Goal: Task Accomplishment & Management: Manage account settings

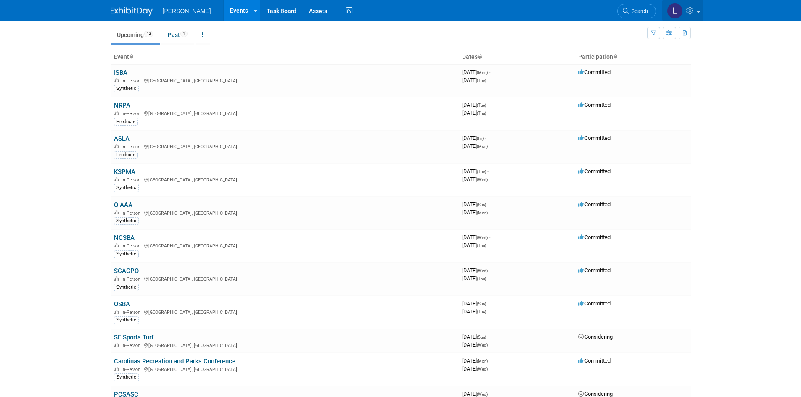
scroll to position [28, 0]
click at [696, 13] on link at bounding box center [682, 10] width 41 height 21
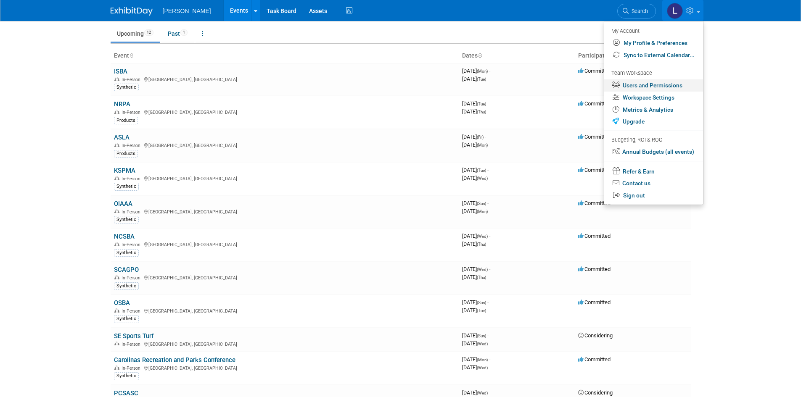
click at [671, 85] on link "Users and Permissions" at bounding box center [653, 85] width 99 height 12
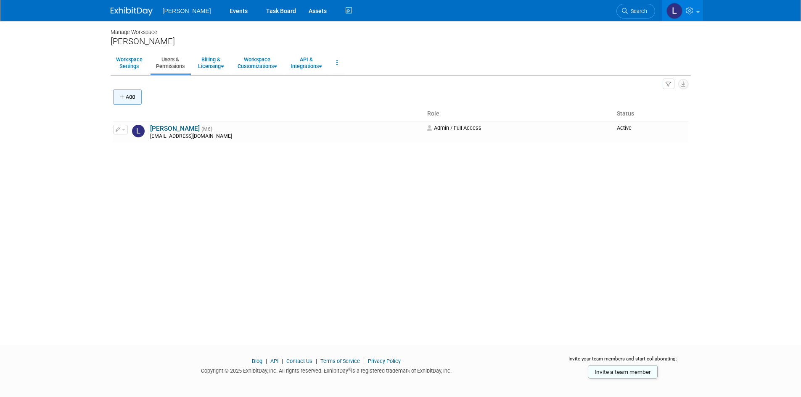
click at [118, 100] on button "Add" at bounding box center [127, 97] width 29 height 15
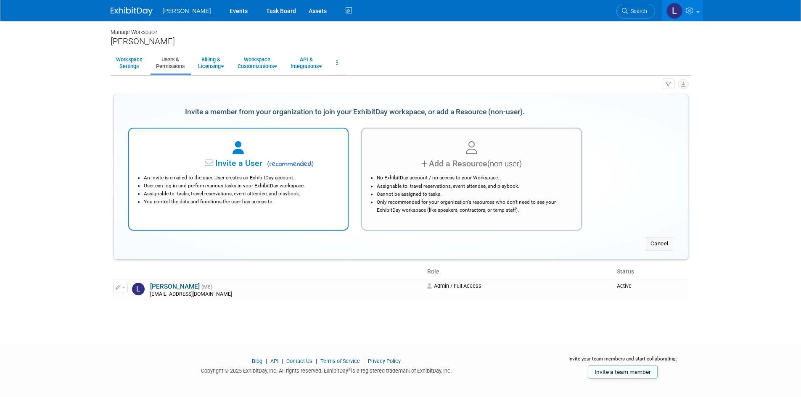
click at [242, 228] on div "Invite a User ( recommended ) An invite is emailed to the user. User creates an…" at bounding box center [238, 179] width 221 height 103
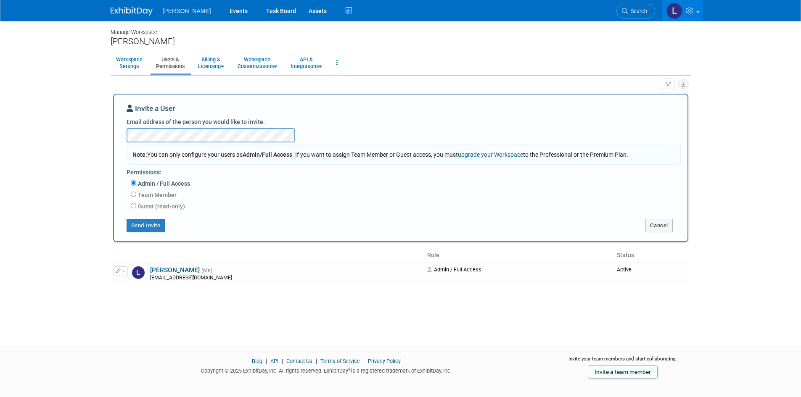
click at [176, 186] on label "Admin / Full Access" at bounding box center [163, 184] width 54 height 8
click at [136, 186] on input "Admin / Full Access" at bounding box center [133, 182] width 5 height 5
click at [132, 226] on button "Send Invite" at bounding box center [146, 225] width 39 height 13
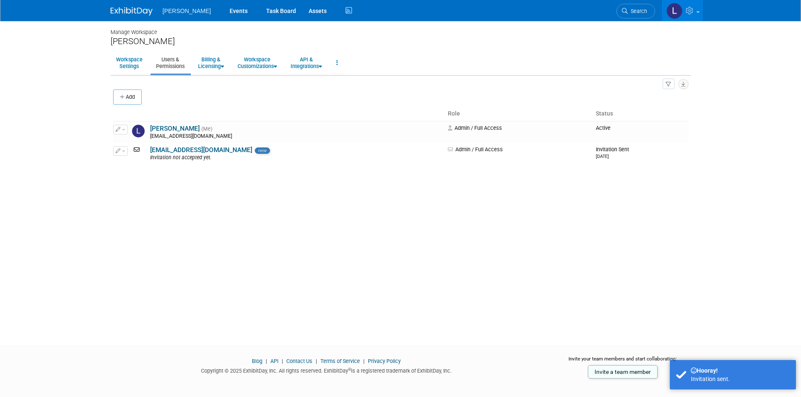
click at [206, 261] on div "Manage Workspace Motz Workspace Settings Users & Permissions Billing & Licensin…" at bounding box center [400, 175] width 593 height 309
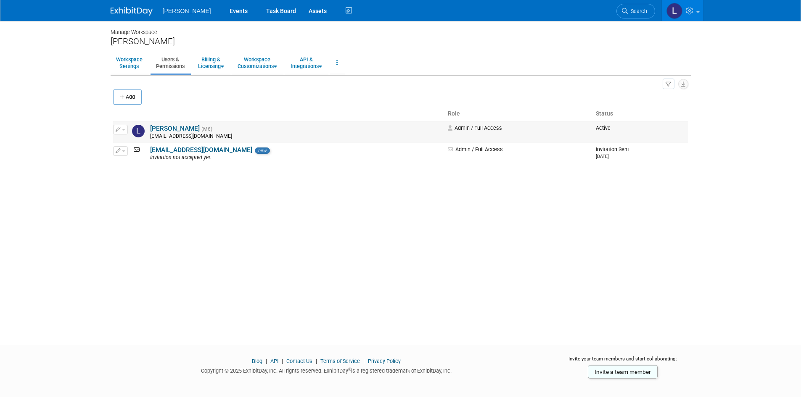
click at [135, 134] on img at bounding box center [138, 131] width 13 height 13
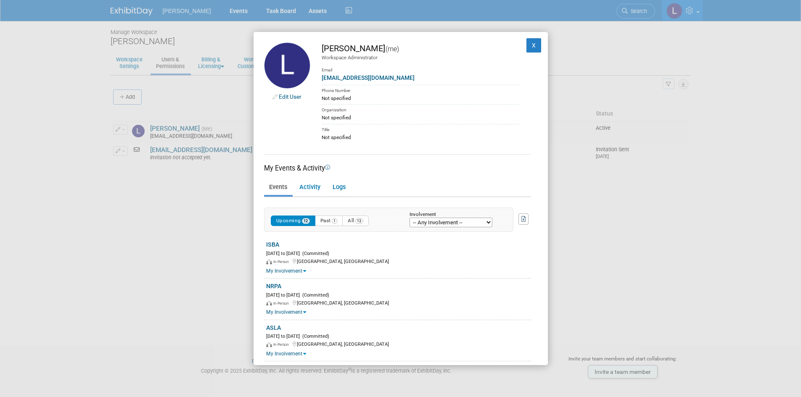
click at [284, 96] on link "Edit User" at bounding box center [290, 96] width 23 height 7
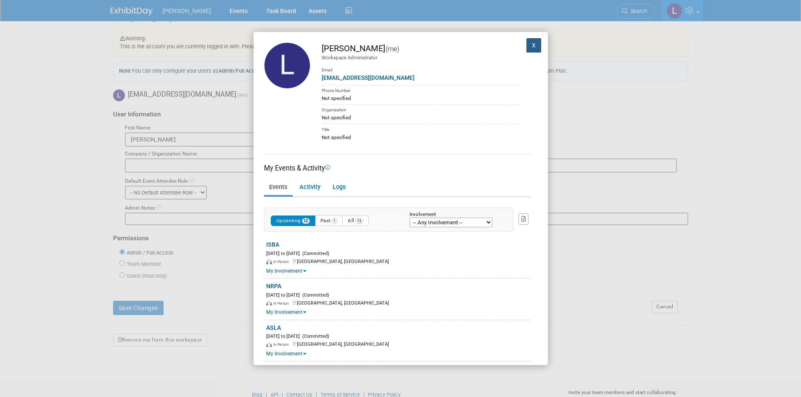
click at [529, 50] on button "X" at bounding box center [533, 45] width 15 height 14
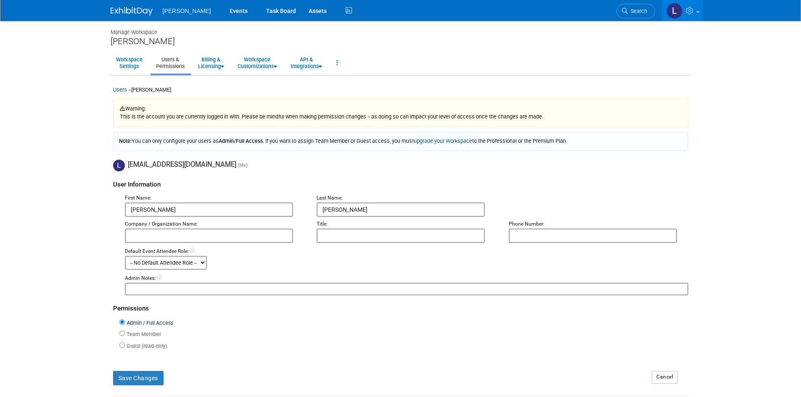
click at [119, 161] on img at bounding box center [119, 166] width 12 height 12
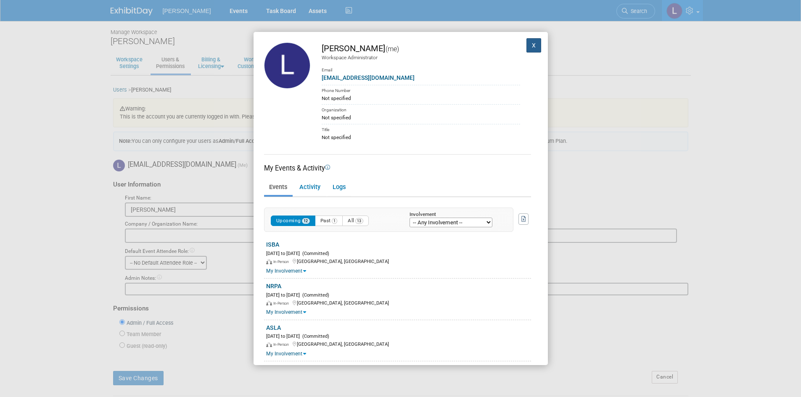
click at [532, 44] on button "X" at bounding box center [533, 45] width 15 height 14
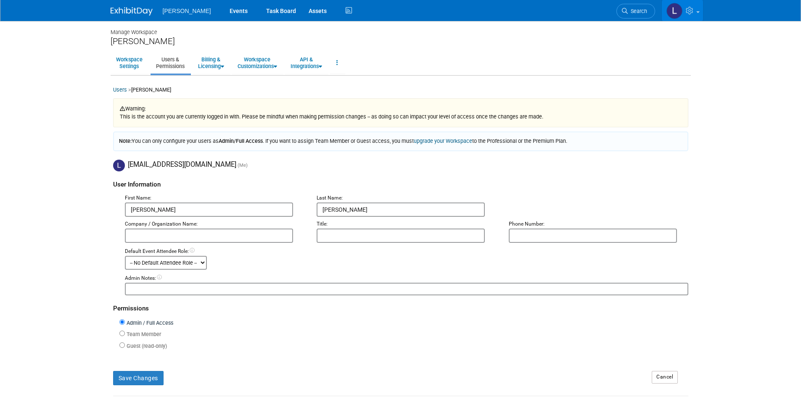
click at [687, 8] on icon at bounding box center [691, 11] width 10 height 8
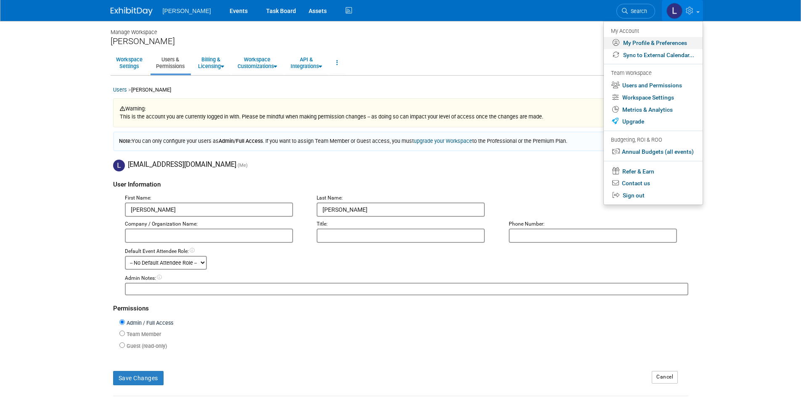
click at [666, 45] on link "My Profile & Preferences" at bounding box center [653, 43] width 99 height 12
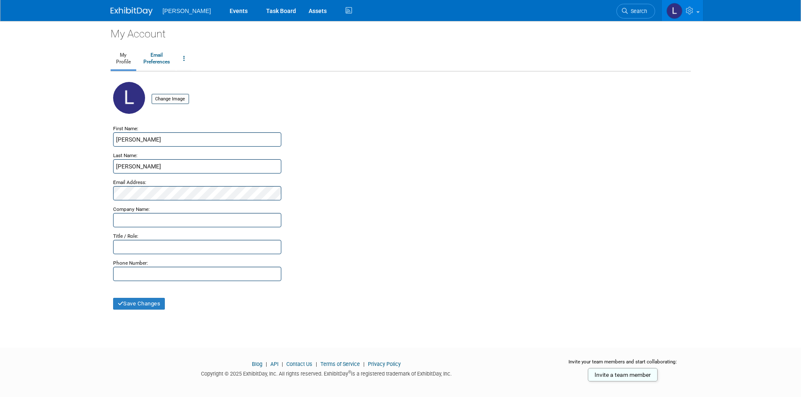
type input "C:\fakepath\Leona Burton Rojas(1) - edited (2).png"
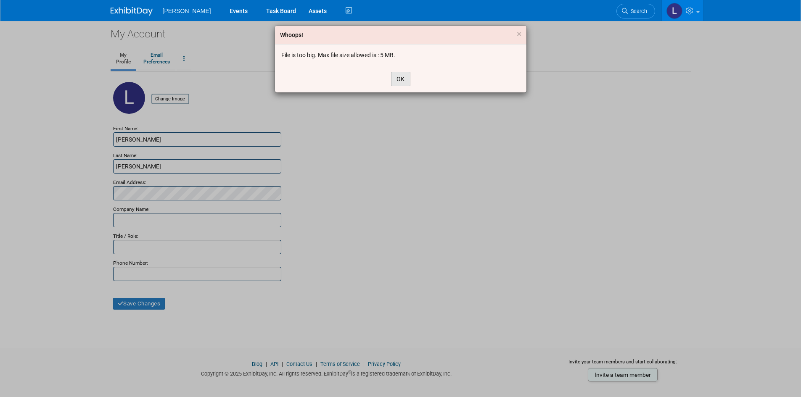
click at [402, 81] on button "OK" at bounding box center [400, 79] width 19 height 14
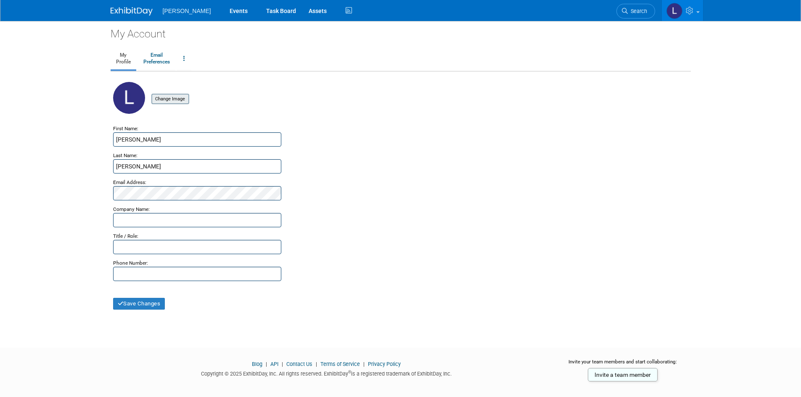
click at [188, 101] on input "file" at bounding box center [138, 99] width 100 height 9
click at [144, 227] on input "text" at bounding box center [197, 220] width 168 height 14
type input "[PERSON_NAME]"
click at [141, 246] on input "text" at bounding box center [197, 247] width 168 height 14
type input "Marketing Coordinator"
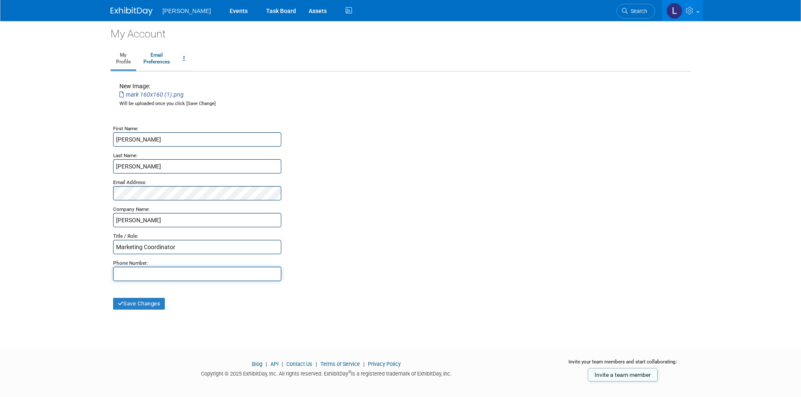
click at [201, 270] on input "text" at bounding box center [197, 274] width 168 height 14
type input "5745291076"
click at [156, 302] on button "Save Changes" at bounding box center [139, 304] width 52 height 12
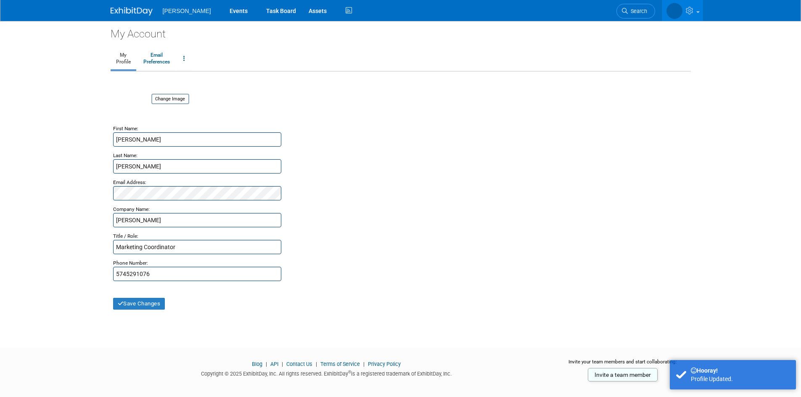
click at [520, 253] on div "Marketing Coordinator" at bounding box center [400, 247] width 575 height 14
click at [166, 57] on link "Email Preferences" at bounding box center [156, 58] width 37 height 21
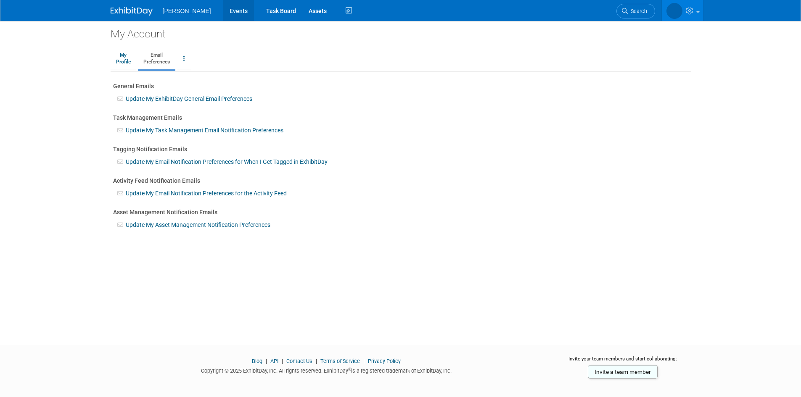
click at [223, 8] on link "Events" at bounding box center [238, 10] width 31 height 21
